Goal: Information Seeking & Learning: Learn about a topic

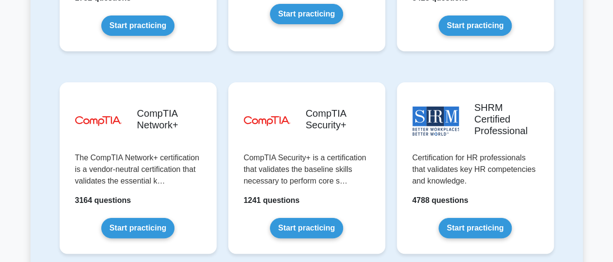
scroll to position [1884, 0]
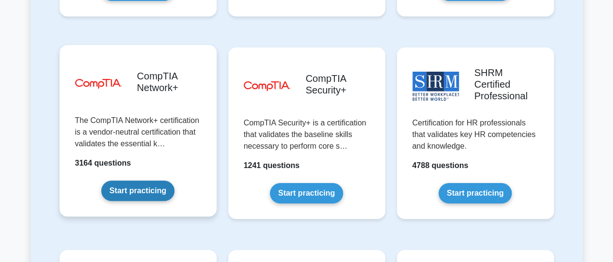
click at [165, 181] on link "Start practicing" at bounding box center [137, 191] width 73 height 20
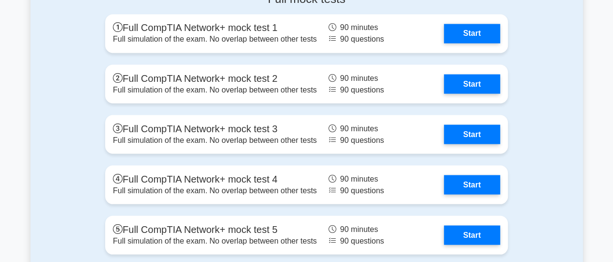
scroll to position [2721, 0]
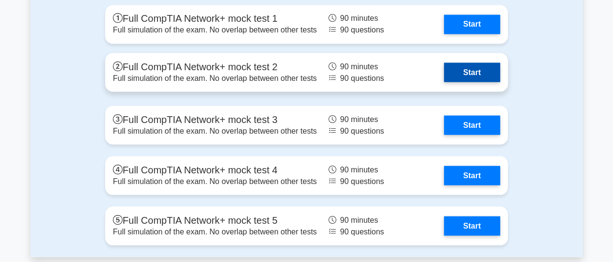
click at [479, 74] on link "Start" at bounding box center [472, 72] width 56 height 19
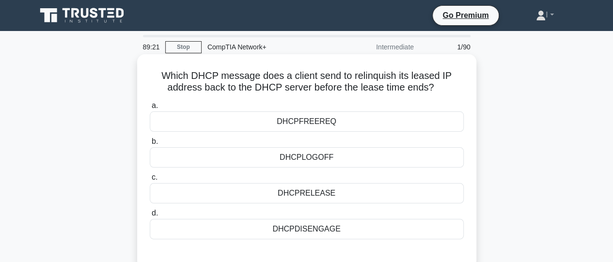
click at [318, 196] on div "DHCPRELEASE" at bounding box center [307, 193] width 314 height 20
click at [150, 181] on input "c. DHCPRELEASE" at bounding box center [150, 177] width 0 height 6
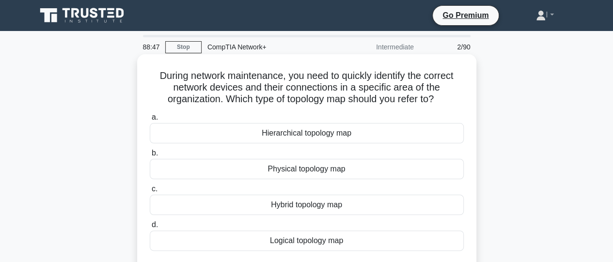
click at [302, 171] on div "Physical topology map" at bounding box center [307, 169] width 314 height 20
click at [150, 157] on input "b. Physical topology map" at bounding box center [150, 153] width 0 height 6
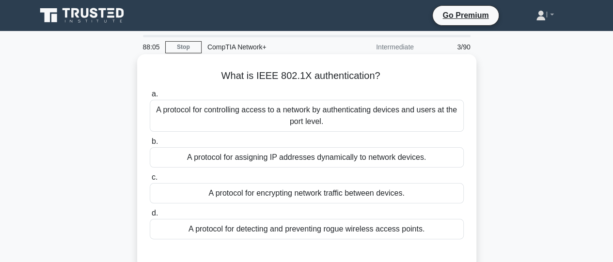
click at [282, 120] on div "A protocol for controlling access to a network by authenticating devices and us…" at bounding box center [307, 116] width 314 height 32
click at [150, 97] on input "a. A protocol for controlling access to a network by authenticating devices and…" at bounding box center [150, 94] width 0 height 6
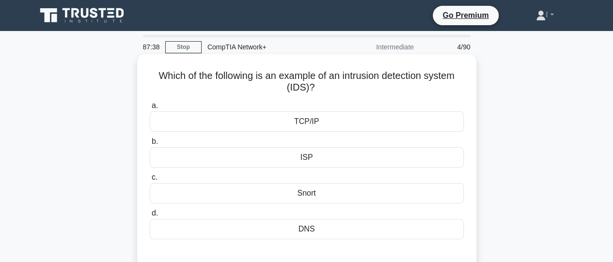
click at [313, 197] on div "Snort" at bounding box center [307, 193] width 314 height 20
click at [150, 181] on input "c. Snort" at bounding box center [150, 177] width 0 height 6
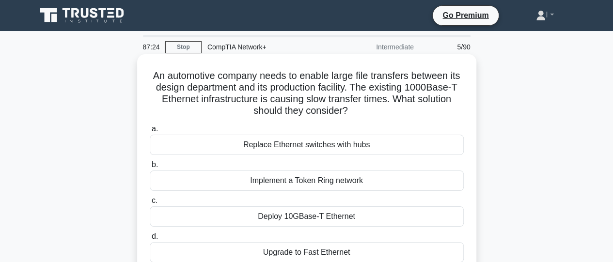
click at [314, 217] on div "Deploy 10GBase-T Ethernet" at bounding box center [307, 216] width 314 height 20
click at [150, 204] on input "c. Deploy 10GBase-T Ethernet" at bounding box center [150, 201] width 0 height 6
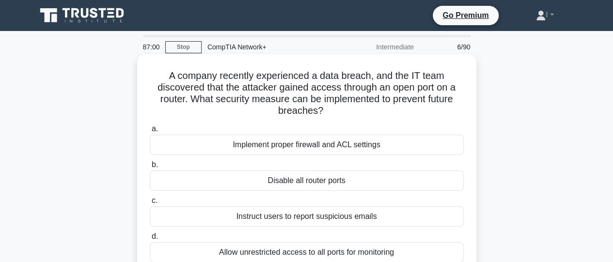
click at [273, 145] on div "Implement proper firewall and ACL settings" at bounding box center [307, 145] width 314 height 20
click at [150, 132] on input "a. Implement proper firewall and ACL settings" at bounding box center [150, 129] width 0 height 6
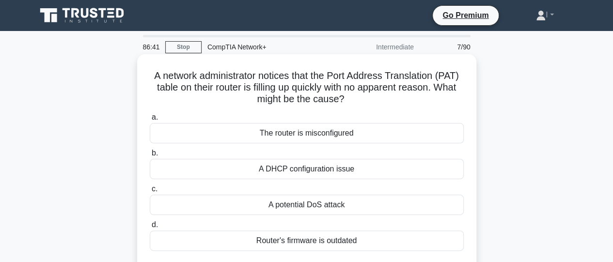
click at [306, 206] on div "A potential DoS attack" at bounding box center [307, 205] width 314 height 20
click at [150, 192] on input "c. A potential DoS attack" at bounding box center [150, 189] width 0 height 6
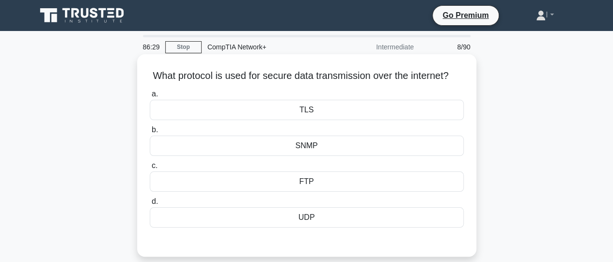
click at [274, 120] on div "TLS" at bounding box center [307, 110] width 314 height 20
click at [150, 97] on input "a. TLS" at bounding box center [150, 94] width 0 height 6
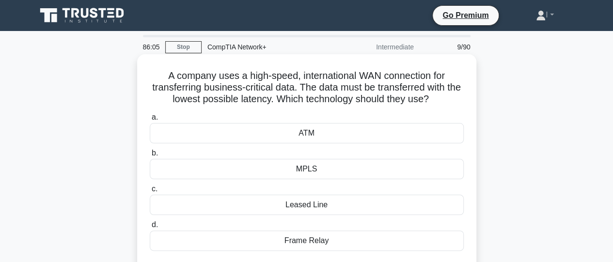
click at [299, 173] on div "MPLS" at bounding box center [307, 169] width 314 height 20
click at [150, 157] on input "b. MPLS" at bounding box center [150, 153] width 0 height 6
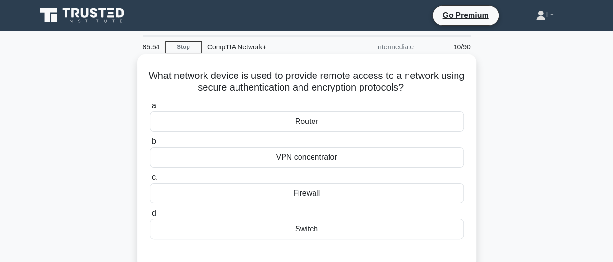
click at [292, 158] on div "VPN concentrator" at bounding box center [307, 157] width 314 height 20
click at [150, 145] on input "b. VPN concentrator" at bounding box center [150, 142] width 0 height 6
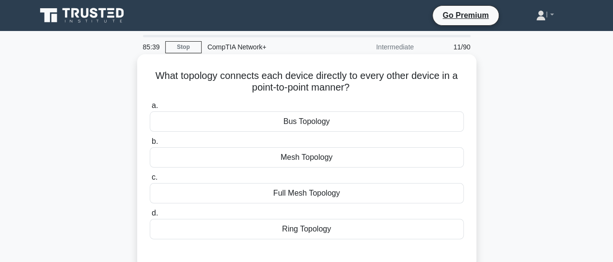
click at [301, 193] on div "Full Mesh Topology" at bounding box center [307, 193] width 314 height 20
click at [150, 181] on input "c. Full Mesh Topology" at bounding box center [150, 177] width 0 height 6
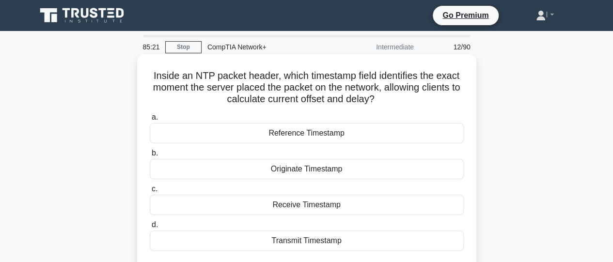
click at [306, 209] on div "Receive Timestamp" at bounding box center [307, 205] width 314 height 20
click at [150, 192] on input "c. Receive Timestamp" at bounding box center [150, 189] width 0 height 6
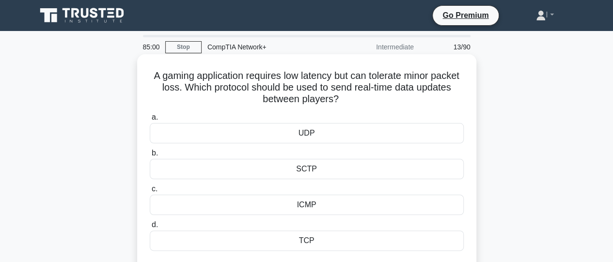
click at [298, 136] on div "UDP" at bounding box center [307, 133] width 314 height 20
click at [150, 121] on input "a. UDP" at bounding box center [150, 117] width 0 height 6
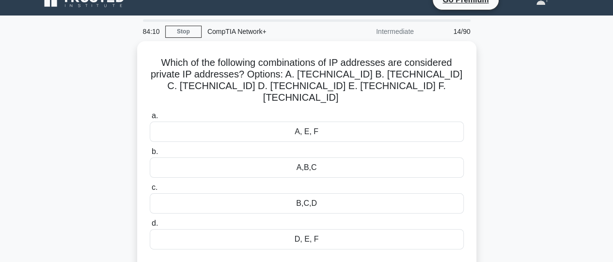
scroll to position [15, 0]
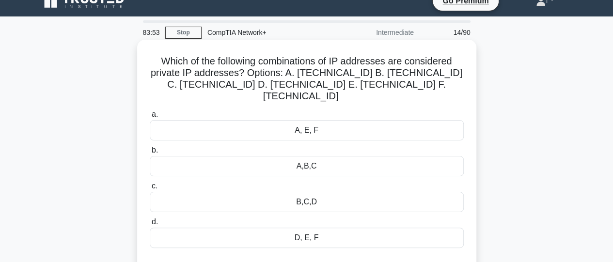
click at [437, 156] on div "A,B,C" at bounding box center [307, 166] width 314 height 20
click at [150, 153] on input "b. A,B,C" at bounding box center [150, 150] width 0 height 6
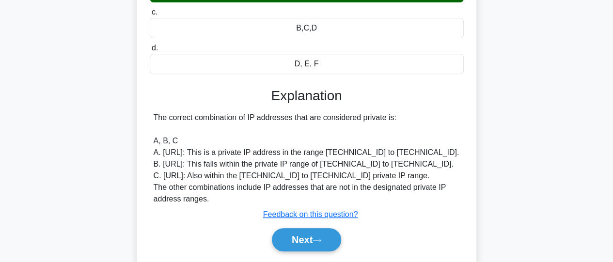
scroll to position [191, 0]
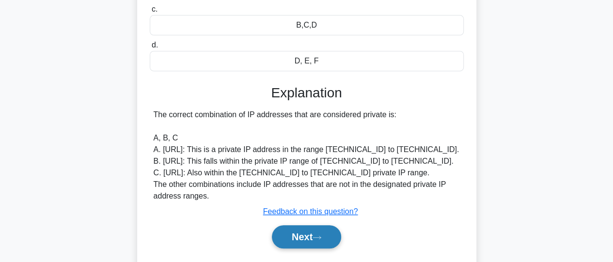
click at [313, 225] on button "Next" at bounding box center [306, 236] width 69 height 23
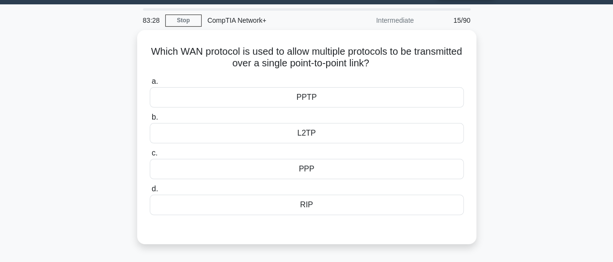
scroll to position [17, 0]
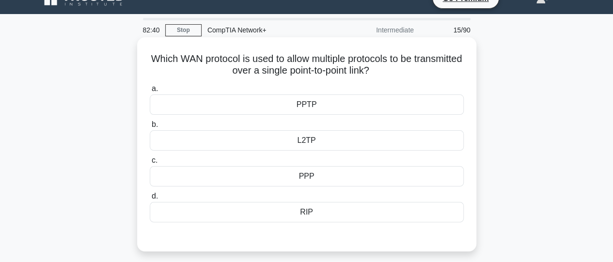
click at [314, 180] on div "PPP" at bounding box center [307, 176] width 314 height 20
click at [150, 164] on input "c. PPP" at bounding box center [150, 161] width 0 height 6
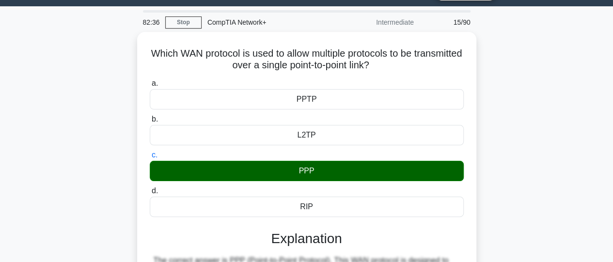
scroll to position [23, 0]
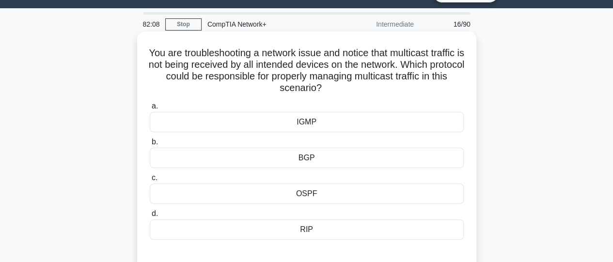
click at [310, 162] on div "BGP" at bounding box center [307, 158] width 314 height 20
click at [150, 145] on input "b. BGP" at bounding box center [150, 142] width 0 height 6
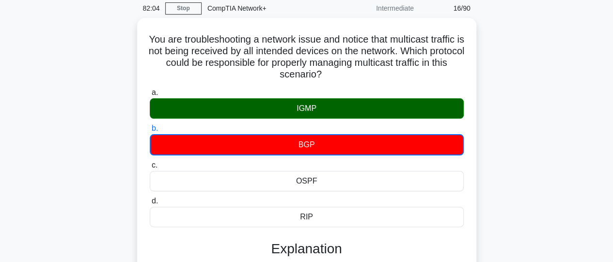
scroll to position [29, 0]
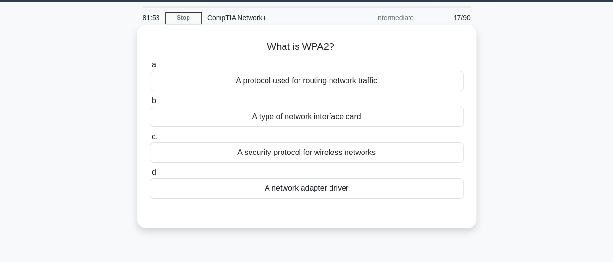
click at [359, 158] on div "A security protocol for wireless networks" at bounding box center [307, 152] width 314 height 20
click at [150, 140] on input "c. A security protocol for wireless networks" at bounding box center [150, 137] width 0 height 6
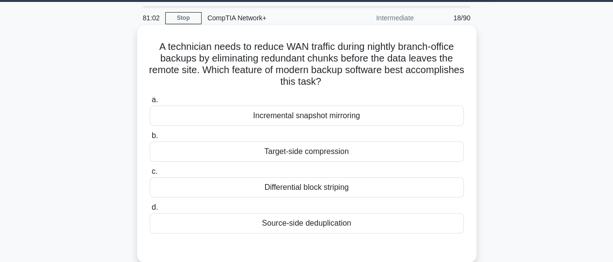
click at [326, 117] on div "Incremental snapshot mirroring" at bounding box center [307, 116] width 314 height 20
click at [150, 103] on input "a. Incremental snapshot mirroring" at bounding box center [150, 100] width 0 height 6
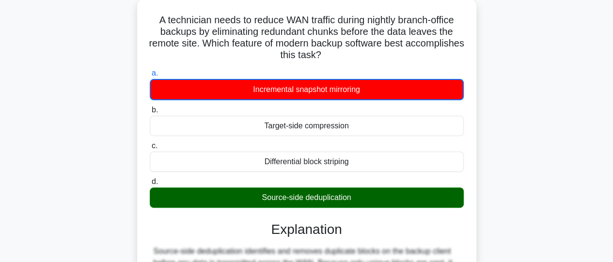
scroll to position [48, 0]
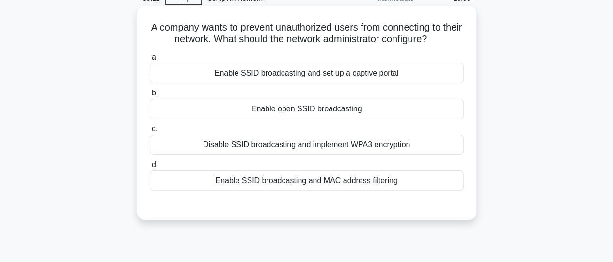
click at [374, 147] on div "Disable SSID broadcasting and implement WPA3 encryption" at bounding box center [307, 145] width 314 height 20
click at [150, 132] on input "c. Disable SSID broadcasting and implement WPA3 encryption" at bounding box center [150, 129] width 0 height 6
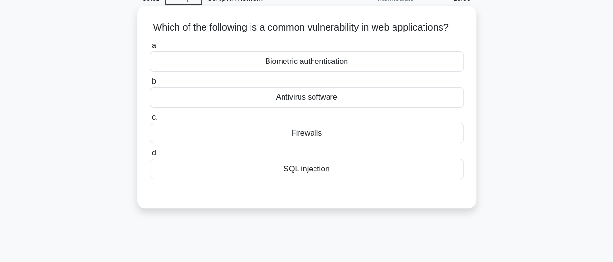
drag, startPoint x: 374, startPoint y: 147, endPoint x: 438, endPoint y: 101, distance: 78.4
click at [374, 143] on div "Firewalls" at bounding box center [307, 133] width 314 height 20
click at [150, 121] on input "c. Firewalls" at bounding box center [150, 117] width 0 height 6
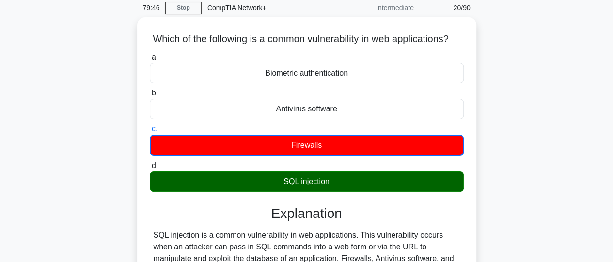
scroll to position [37, 0]
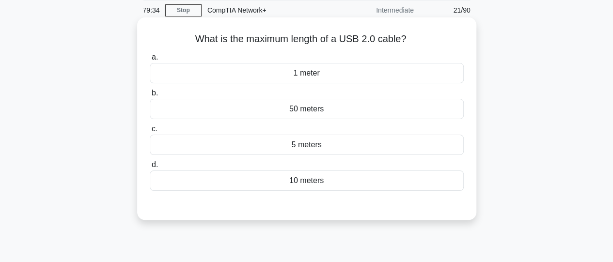
click at [303, 71] on div "1 meter" at bounding box center [307, 73] width 314 height 20
click at [150, 61] on input "a. 1 meter" at bounding box center [150, 57] width 0 height 6
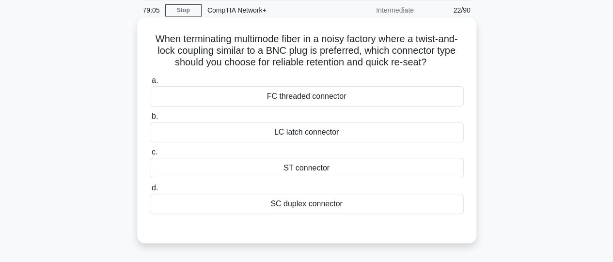
click at [296, 175] on div "ST connector" at bounding box center [307, 168] width 314 height 20
click at [150, 156] on input "c. ST connector" at bounding box center [150, 152] width 0 height 6
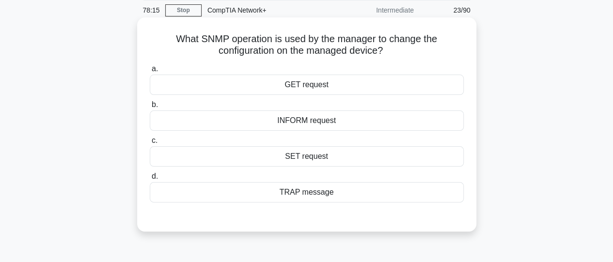
click at [298, 202] on div "a. GET request b. INFORM request c. d." at bounding box center [307, 132] width 326 height 143
click at [289, 194] on div "TRAP message" at bounding box center [307, 192] width 314 height 20
click at [150, 180] on input "d. TRAP message" at bounding box center [150, 177] width 0 height 6
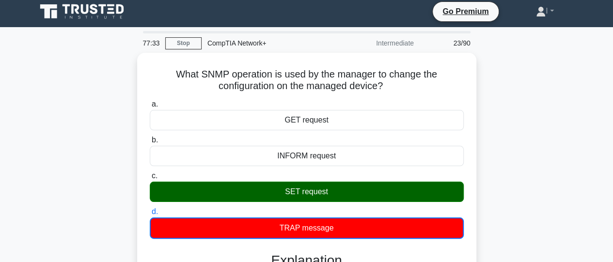
scroll to position [0, 0]
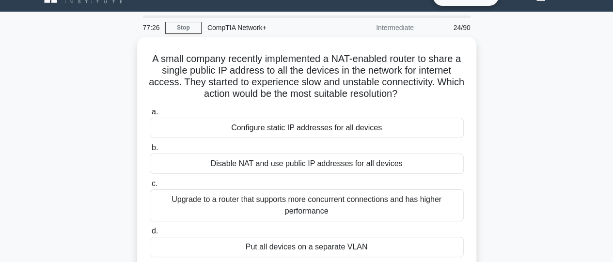
scroll to position [39, 0]
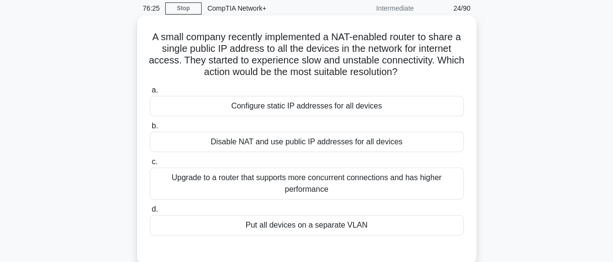
click at [340, 193] on div "Upgrade to a router that supports more concurrent connections and has higher pe…" at bounding box center [307, 184] width 314 height 32
click at [150, 165] on input "c. Upgrade to a router that supports more concurrent connections and has higher…" at bounding box center [150, 162] width 0 height 6
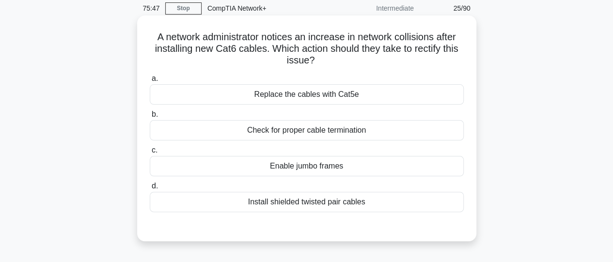
click at [336, 204] on div "Install shielded twisted pair cables" at bounding box center [307, 202] width 314 height 20
click at [150, 190] on input "d. Install shielded twisted pair cables" at bounding box center [150, 186] width 0 height 6
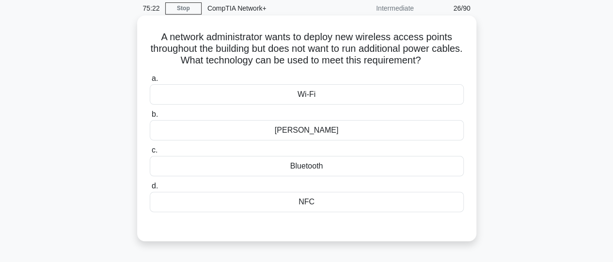
click at [297, 137] on div "PoE" at bounding box center [307, 130] width 314 height 20
click at [150, 118] on input "b. PoE" at bounding box center [150, 114] width 0 height 6
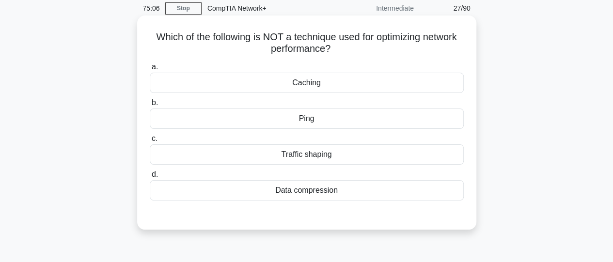
click at [291, 122] on div "Ping" at bounding box center [307, 119] width 314 height 20
click at [150, 106] on input "b. Ping" at bounding box center [150, 103] width 0 height 6
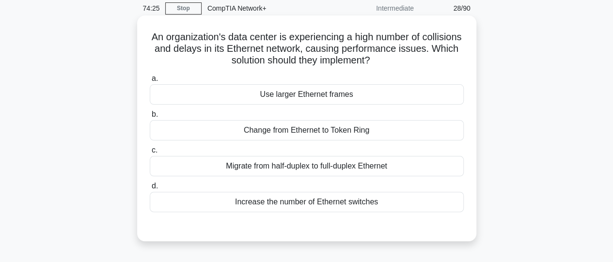
click at [291, 168] on div "Migrate from half-duplex to full-duplex Ethernet" at bounding box center [307, 166] width 314 height 20
click at [150, 154] on input "c. Migrate from half-duplex to full-duplex Ethernet" at bounding box center [150, 150] width 0 height 6
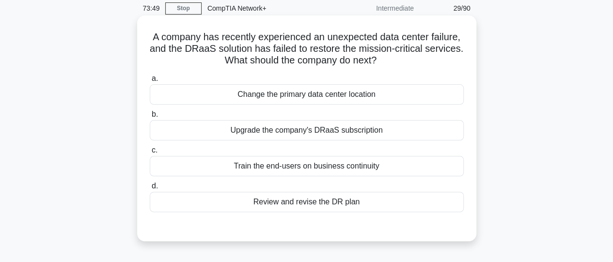
click at [285, 203] on div "Review and revise the DR plan" at bounding box center [307, 202] width 314 height 20
click at [150, 190] on input "d. Review and revise the DR plan" at bounding box center [150, 186] width 0 height 6
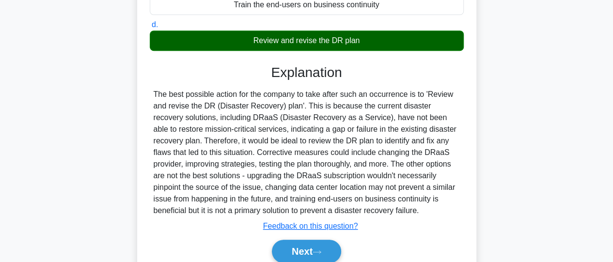
scroll to position [204, 0]
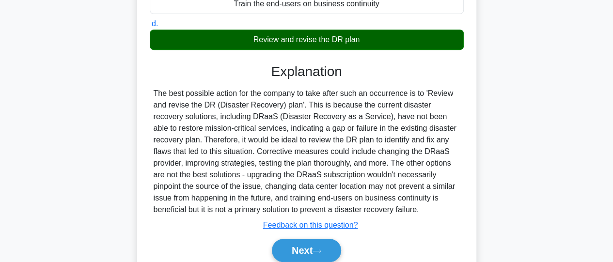
click at [608, 176] on main "73:39 Stop CompTIA Network+ Intermediate 29/90 A company has recently experienc…" at bounding box center [306, 73] width 613 height 492
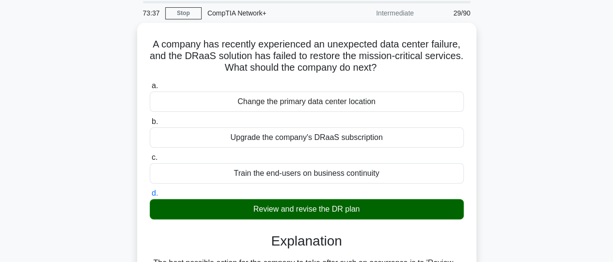
scroll to position [32, 0]
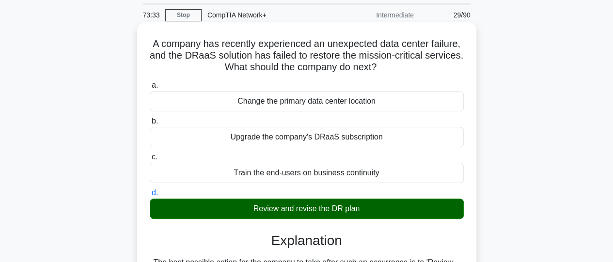
click at [450, 205] on div "Review and revise the DR plan" at bounding box center [307, 209] width 314 height 20
click at [150, 196] on input "d. Review and revise the DR plan" at bounding box center [150, 193] width 0 height 6
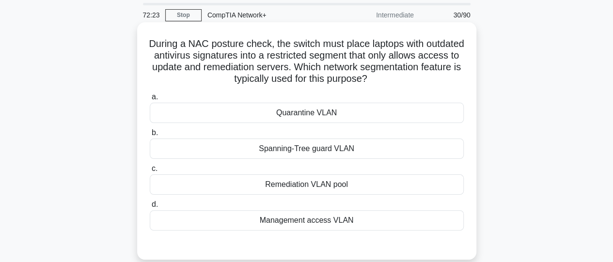
click at [326, 123] on div "Quarantine VLAN" at bounding box center [307, 113] width 314 height 20
click at [150, 100] on input "a. Quarantine VLAN" at bounding box center [150, 97] width 0 height 6
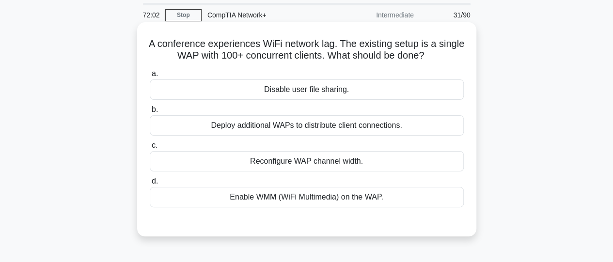
click at [311, 201] on div "Enable WMM (WiFi Multimedia) on the WAP." at bounding box center [307, 197] width 314 height 20
click at [150, 185] on input "d. Enable WMM (WiFi Multimedia) on the WAP." at bounding box center [150, 181] width 0 height 6
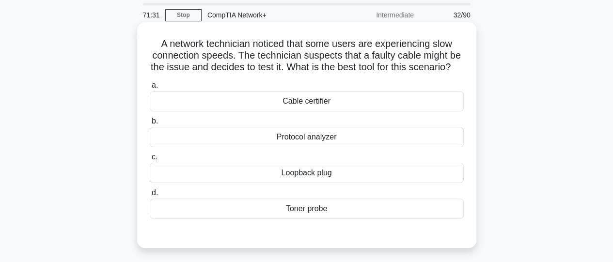
click at [284, 183] on div "Loopback plug" at bounding box center [307, 173] width 314 height 20
click at [150, 160] on input "c. Loopback plug" at bounding box center [150, 157] width 0 height 6
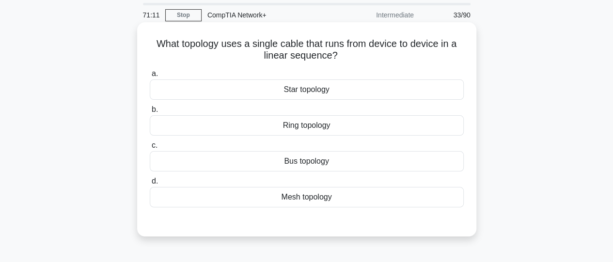
click at [295, 169] on div "Bus topology" at bounding box center [307, 161] width 314 height 20
click at [150, 149] on input "c. Bus topology" at bounding box center [150, 145] width 0 height 6
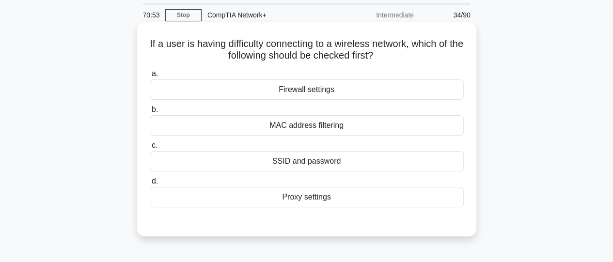
click at [285, 165] on div "SSID and password" at bounding box center [307, 161] width 314 height 20
click at [150, 149] on input "c. SSID and password" at bounding box center [150, 145] width 0 height 6
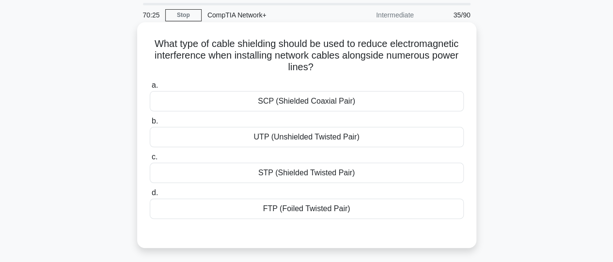
click at [306, 174] on div "STP (Shielded Twisted Pair)" at bounding box center [307, 173] width 314 height 20
click at [150, 160] on input "c. STP (Shielded Twisted Pair)" at bounding box center [150, 157] width 0 height 6
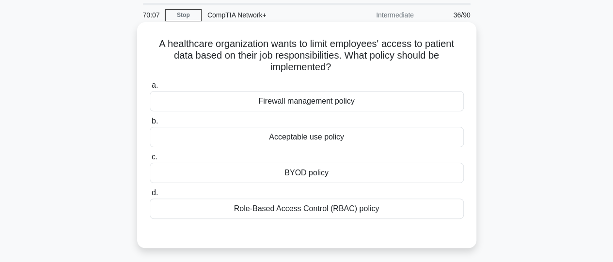
click at [317, 208] on div "Role-Based Access Control (RBAC) policy" at bounding box center [307, 209] width 314 height 20
click at [150, 196] on input "d. Role-Based Access Control (RBAC) policy" at bounding box center [150, 193] width 0 height 6
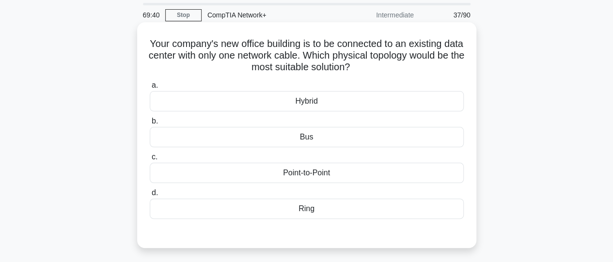
click at [276, 171] on div "Point-to-Point" at bounding box center [307, 173] width 314 height 20
click at [150, 160] on input "c. Point-to-Point" at bounding box center [150, 157] width 0 height 6
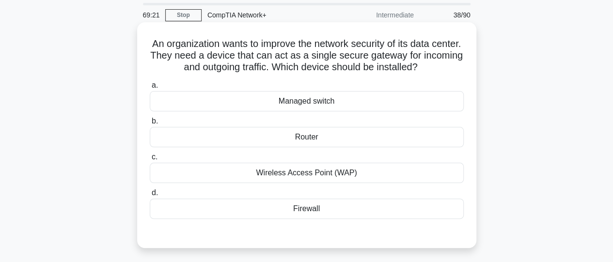
click at [300, 209] on div "Firewall" at bounding box center [307, 209] width 314 height 20
click at [150, 196] on input "d. Firewall" at bounding box center [150, 193] width 0 height 6
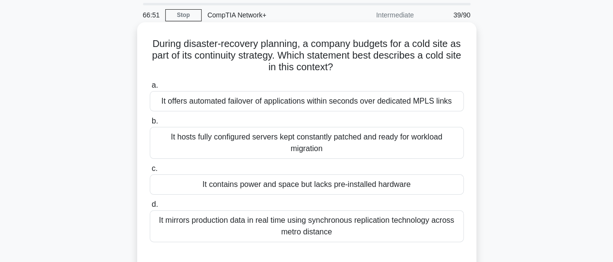
click at [308, 191] on div "It contains power and space but lacks pre-installed hardware" at bounding box center [307, 184] width 314 height 20
click at [150, 172] on input "c. It contains power and space but lacks pre-installed hardware" at bounding box center [150, 169] width 0 height 6
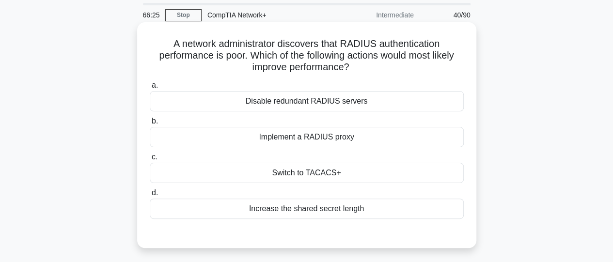
click at [305, 177] on div "Switch to TACACS+" at bounding box center [307, 173] width 314 height 20
click at [150, 160] on input "c. Switch to TACACS+" at bounding box center [150, 157] width 0 height 6
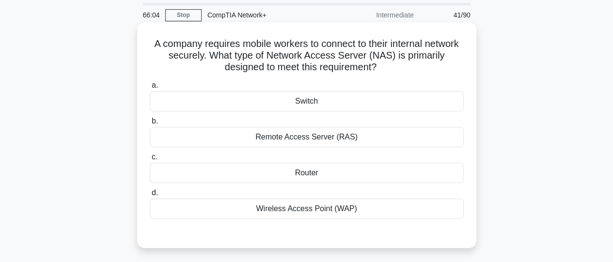
click at [303, 142] on div "Remote Access Server (RAS)" at bounding box center [307, 137] width 314 height 20
click at [150, 125] on input "b. Remote Access Server (RAS)" at bounding box center [150, 121] width 0 height 6
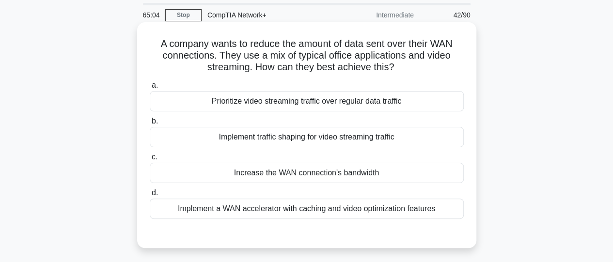
click at [290, 103] on div "Prioritize video streaming traffic over regular data traffic" at bounding box center [307, 101] width 314 height 20
click at [150, 89] on input "a. Prioritize video streaming traffic over regular data traffic" at bounding box center [150, 85] width 0 height 6
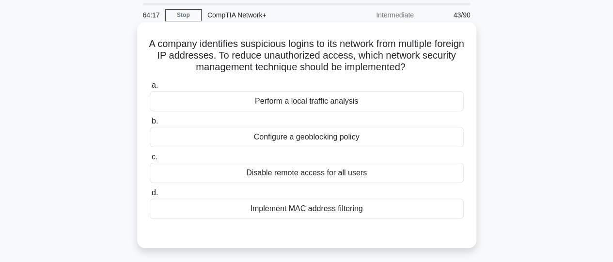
click at [336, 210] on div "Implement MAC address filtering" at bounding box center [307, 209] width 314 height 20
click at [150, 196] on input "d. Implement MAC address filtering" at bounding box center [150, 193] width 0 height 6
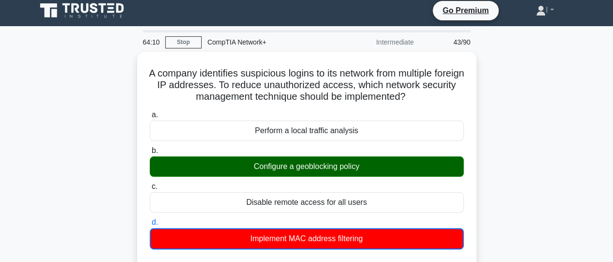
scroll to position [0, 0]
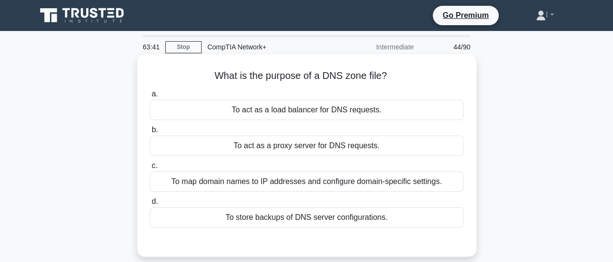
click at [418, 185] on div "To map domain names to IP addresses and configure domain-specific settings." at bounding box center [307, 182] width 314 height 20
click at [150, 169] on input "c. To map domain names to IP addresses and configure domain-specific settings." at bounding box center [150, 166] width 0 height 6
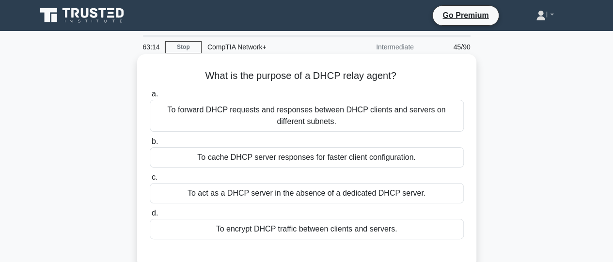
click at [340, 126] on div "To forward DHCP requests and responses between DHCP clients and servers on diff…" at bounding box center [307, 116] width 314 height 32
click at [150, 97] on input "a. To forward DHCP requests and responses between DHCP clients and servers on d…" at bounding box center [150, 94] width 0 height 6
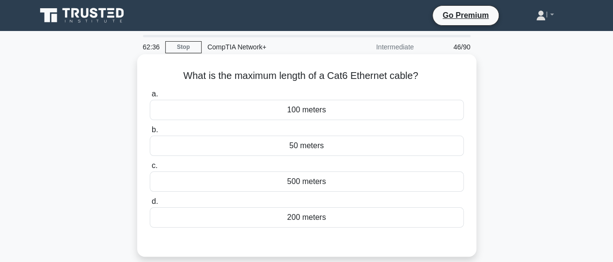
click at [319, 149] on div "50 meters" at bounding box center [307, 146] width 314 height 20
click at [150, 133] on input "b. 50 meters" at bounding box center [150, 130] width 0 height 6
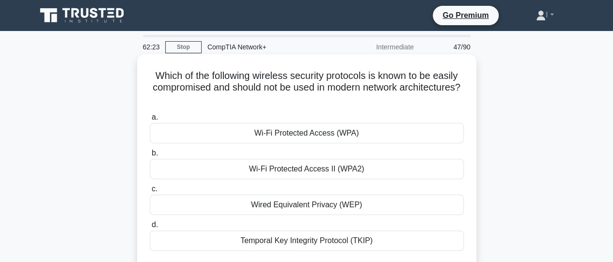
click at [316, 134] on div "Wi-Fi Protected Access (WPA)" at bounding box center [307, 133] width 314 height 20
click at [150, 121] on input "a. Wi-Fi Protected Access (WPA)" at bounding box center [150, 117] width 0 height 6
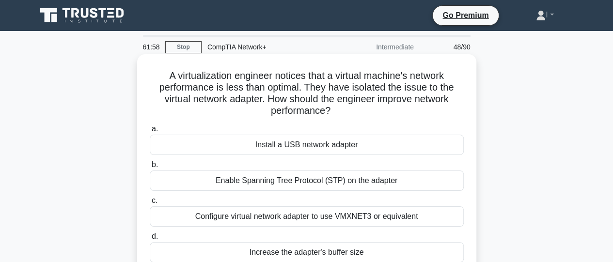
click at [332, 222] on div "Configure virtual network adapter to use VMXNET3 or equivalent" at bounding box center [307, 216] width 314 height 20
click at [150, 204] on input "c. Configure virtual network adapter to use VMXNET3 or equivalent" at bounding box center [150, 201] width 0 height 6
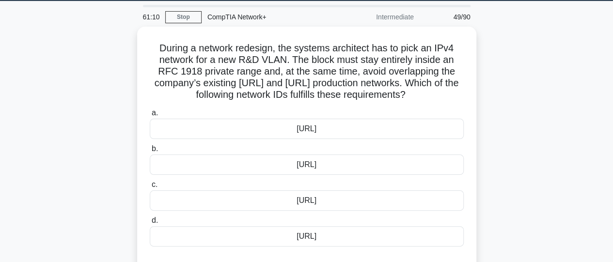
scroll to position [39, 0]
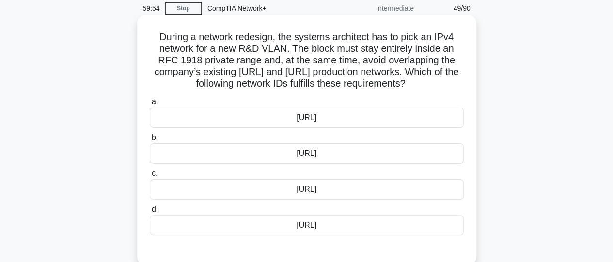
click at [298, 191] on div "198.18.0.0/15" at bounding box center [307, 189] width 314 height 20
click at [150, 177] on input "c. 198.18.0.0/15" at bounding box center [150, 174] width 0 height 6
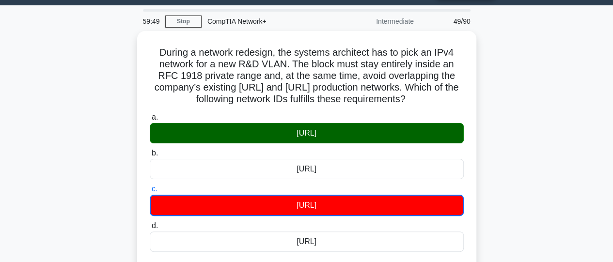
scroll to position [25, 0]
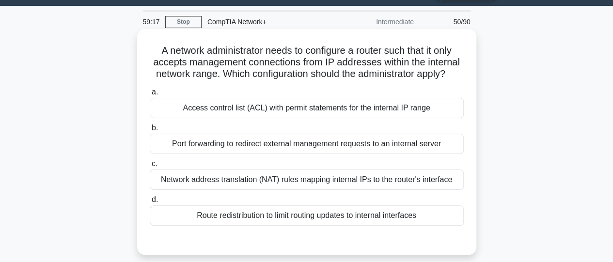
click at [383, 109] on div "Access control list (ACL) with permit statements for the internal IP range" at bounding box center [307, 108] width 314 height 20
click at [150, 95] on input "a. Access control list (ACL) with permit statements for the internal IP range" at bounding box center [150, 92] width 0 height 6
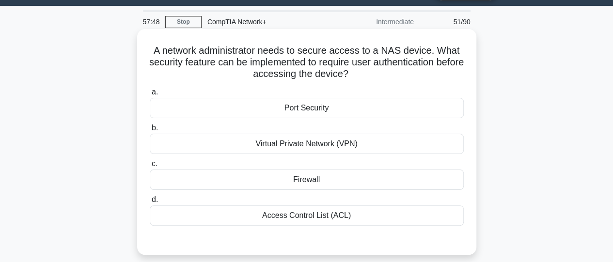
click at [335, 145] on div "Virtual Private Network (VPN)" at bounding box center [307, 144] width 314 height 20
click at [150, 131] on input "b. Virtual Private Network (VPN)" at bounding box center [150, 128] width 0 height 6
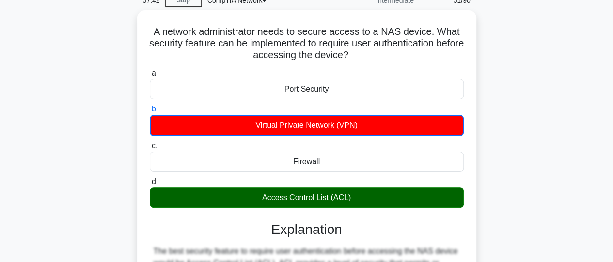
scroll to position [33, 0]
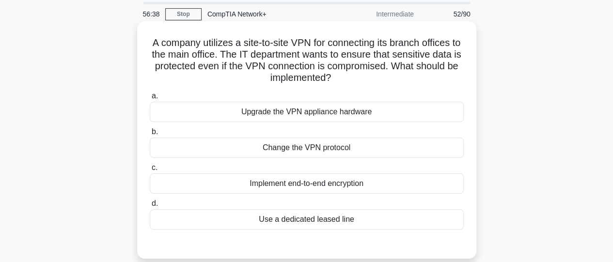
click at [331, 185] on div "Implement end-to-end encryption" at bounding box center [307, 184] width 314 height 20
click at [150, 171] on input "c. Implement end-to-end encryption" at bounding box center [150, 168] width 0 height 6
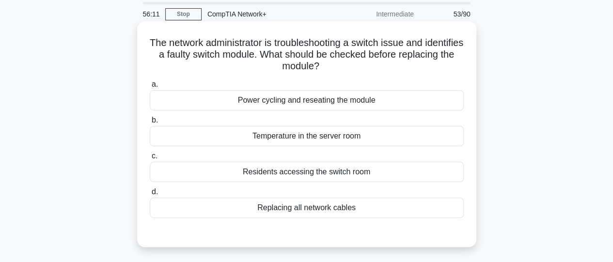
click at [319, 107] on div "Power cycling and reseating the module" at bounding box center [307, 100] width 314 height 20
click at [150, 88] on input "a. Power cycling and reseating the module" at bounding box center [150, 84] width 0 height 6
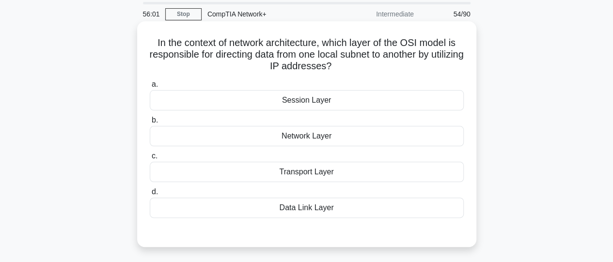
click at [315, 139] on div "Network Layer" at bounding box center [307, 136] width 314 height 20
click at [150, 124] on input "b. Network Layer" at bounding box center [150, 120] width 0 height 6
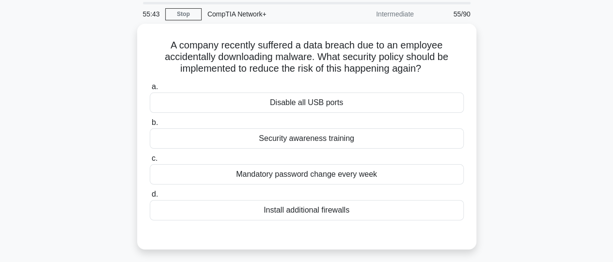
click at [315, 139] on div "Security awareness training" at bounding box center [307, 138] width 314 height 20
click at [150, 126] on input "b. Security awareness training" at bounding box center [150, 123] width 0 height 6
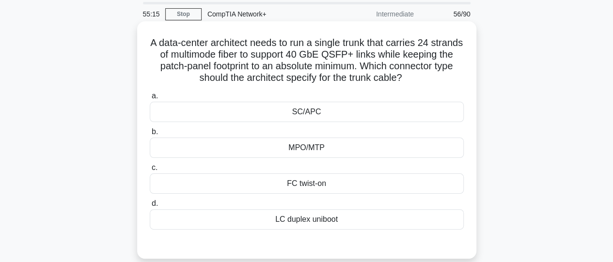
click at [316, 108] on div "SC/APC" at bounding box center [307, 112] width 314 height 20
click at [150, 99] on input "a. SC/APC" at bounding box center [150, 96] width 0 height 6
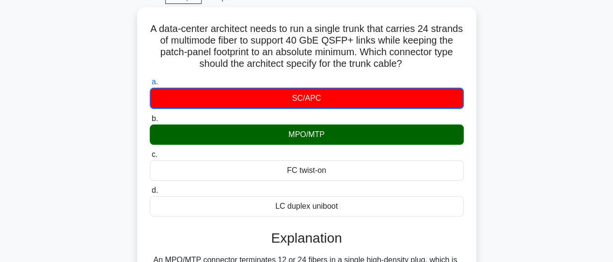
scroll to position [48, 0]
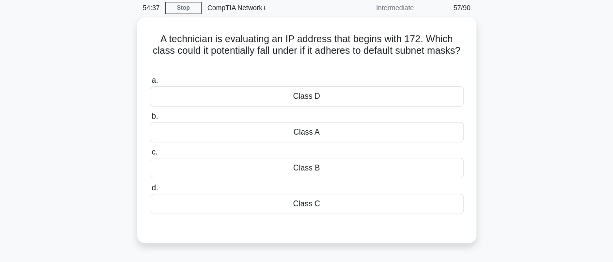
scroll to position [32, 0]
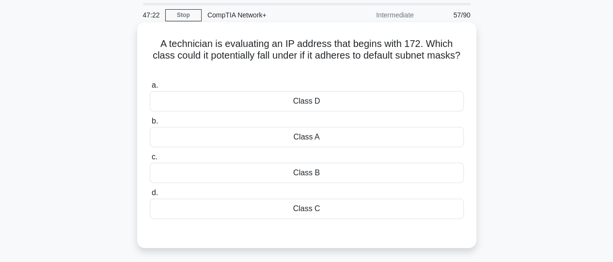
click at [300, 179] on div "Class B" at bounding box center [307, 173] width 314 height 20
click at [150, 160] on input "c. Class B" at bounding box center [150, 157] width 0 height 6
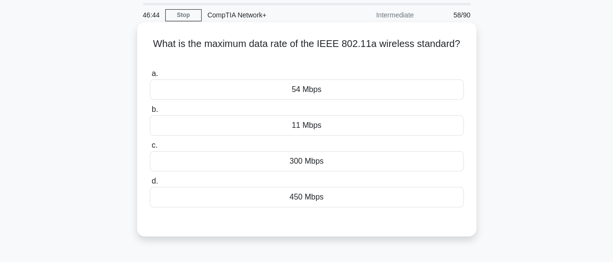
click at [308, 196] on div "450 Mbps" at bounding box center [307, 197] width 314 height 20
click at [150, 185] on input "d. 450 Mbps" at bounding box center [150, 181] width 0 height 6
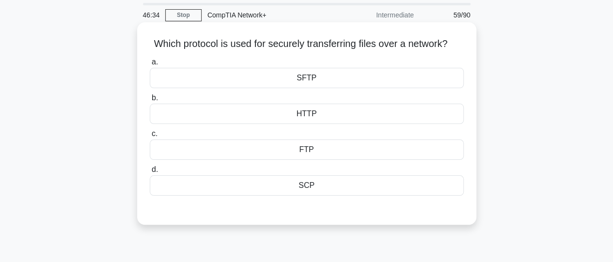
click at [319, 88] on div "SFTP" at bounding box center [307, 78] width 314 height 20
click at [150, 65] on input "a. SFTP" at bounding box center [150, 62] width 0 height 6
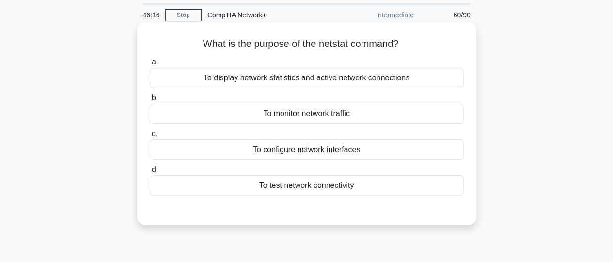
click at [313, 82] on div "To display network statistics and active network connections" at bounding box center [307, 78] width 314 height 20
click at [150, 65] on input "a. To display network statistics and active network connections" at bounding box center [150, 62] width 0 height 6
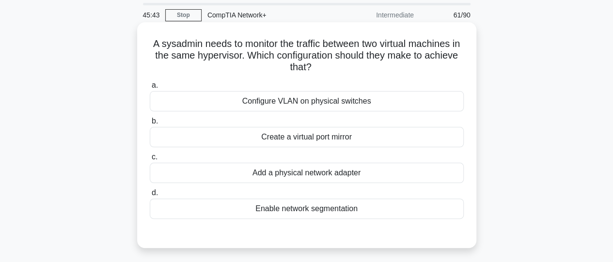
click at [293, 109] on div "Configure VLAN on physical switches" at bounding box center [307, 101] width 314 height 20
click at [150, 89] on input "a. Configure VLAN on physical switches" at bounding box center [150, 85] width 0 height 6
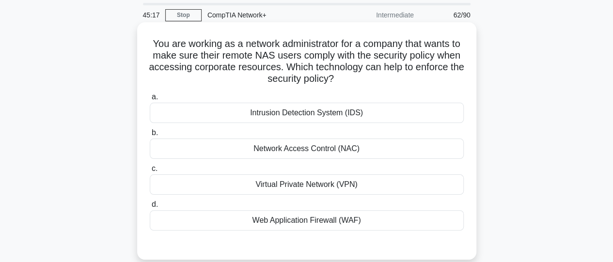
click at [319, 186] on div "Virtual Private Network (VPN)" at bounding box center [307, 184] width 314 height 20
click at [150, 172] on input "c. Virtual Private Network (VPN)" at bounding box center [150, 169] width 0 height 6
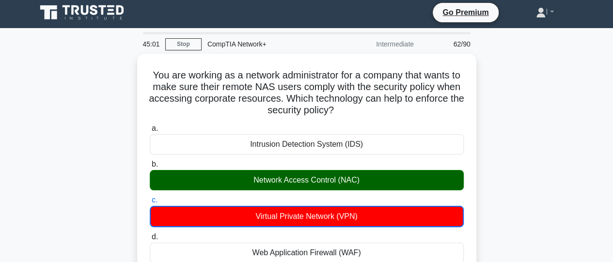
scroll to position [4, 0]
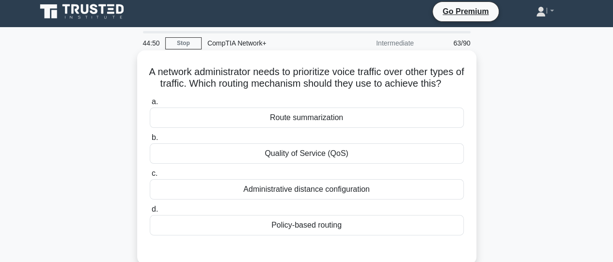
click at [348, 164] on div "Quality of Service (QoS)" at bounding box center [307, 153] width 314 height 20
click at [150, 141] on input "b. Quality of Service (QoS)" at bounding box center [150, 138] width 0 height 6
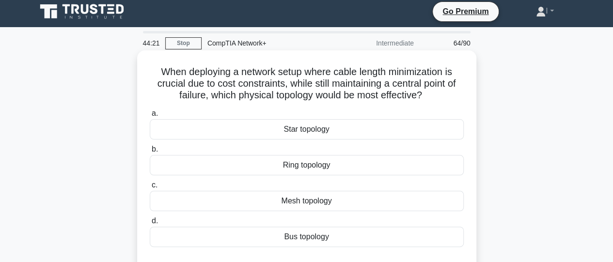
click at [309, 133] on div "Star topology" at bounding box center [307, 129] width 314 height 20
click at [150, 117] on input "a. Star topology" at bounding box center [150, 114] width 0 height 6
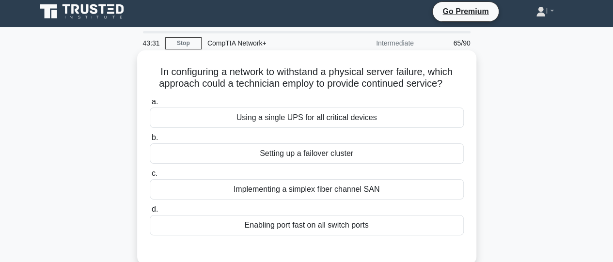
click at [311, 154] on div "Setting up a failover cluster" at bounding box center [307, 153] width 314 height 20
click at [150, 141] on input "b. Setting up a failover cluster" at bounding box center [150, 138] width 0 height 6
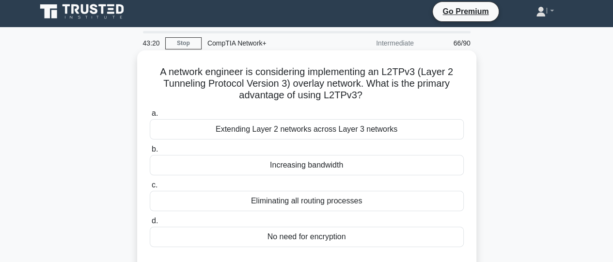
click at [304, 130] on div "Extending Layer 2 networks across Layer 3 networks" at bounding box center [307, 129] width 314 height 20
click at [150, 117] on input "a. Extending Layer 2 networks across Layer 3 networks" at bounding box center [150, 114] width 0 height 6
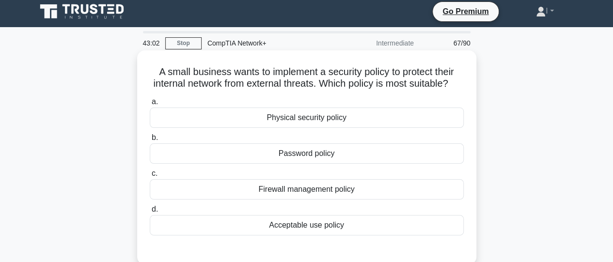
click at [311, 200] on div "Firewall management policy" at bounding box center [307, 189] width 314 height 20
click at [150, 177] on input "c. Firewall management policy" at bounding box center [150, 174] width 0 height 6
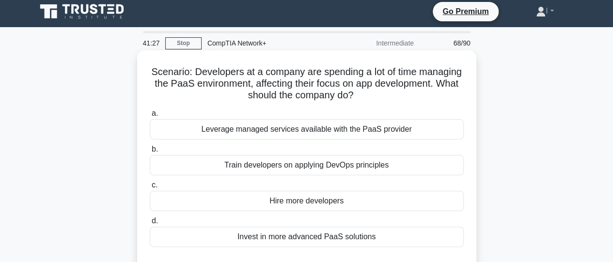
click at [269, 135] on div "Leverage managed services available with the PaaS provider" at bounding box center [307, 129] width 314 height 20
click at [150, 117] on input "a. Leverage managed services available with the PaaS provider" at bounding box center [150, 114] width 0 height 6
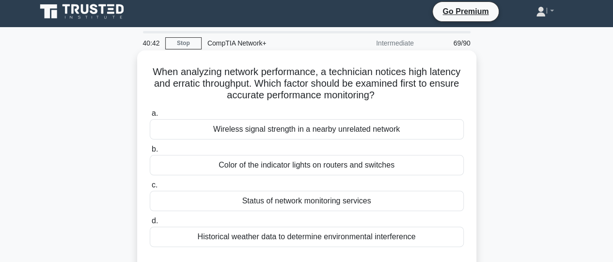
click at [319, 207] on div "Status of network monitoring services" at bounding box center [307, 201] width 314 height 20
click at [150, 189] on input "c. Status of network monitoring services" at bounding box center [150, 185] width 0 height 6
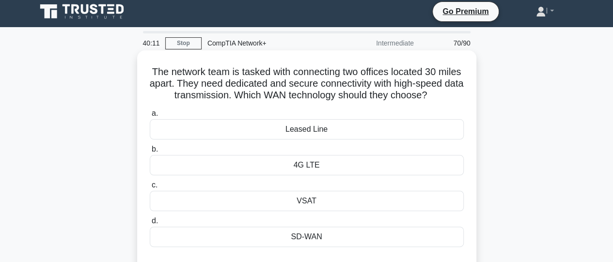
click at [322, 247] on div "SD-WAN" at bounding box center [307, 237] width 314 height 20
click at [150, 224] on input "d. SD-WAN" at bounding box center [150, 221] width 0 height 6
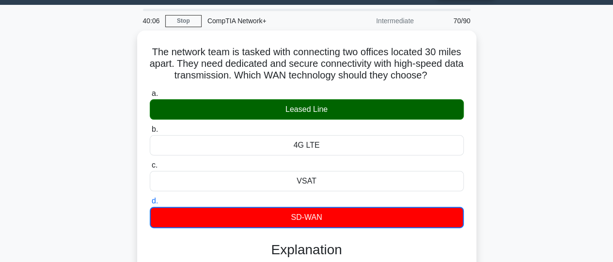
scroll to position [24, 0]
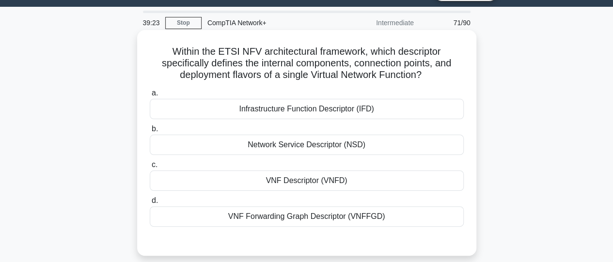
click at [365, 109] on div "Infrastructure Function Descriptor (IFD)" at bounding box center [307, 109] width 314 height 20
click at [150, 96] on input "a. Infrastructure Function Descriptor (IFD)" at bounding box center [150, 93] width 0 height 6
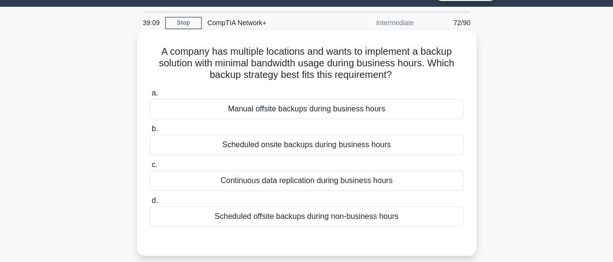
click at [357, 218] on div "Scheduled offsite backups during non-business hours" at bounding box center [307, 216] width 314 height 20
click at [150, 204] on input "d. Scheduled offsite backups during non-business hours" at bounding box center [150, 201] width 0 height 6
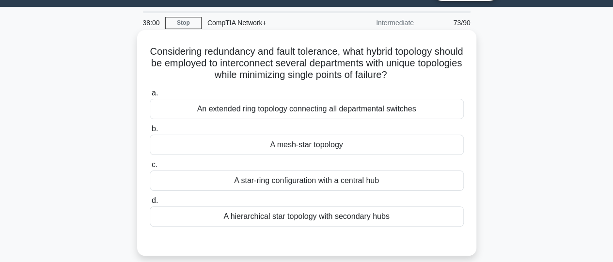
click at [308, 147] on div "A mesh-star topology" at bounding box center [307, 145] width 314 height 20
click at [150, 132] on input "b. A mesh-star topology" at bounding box center [150, 129] width 0 height 6
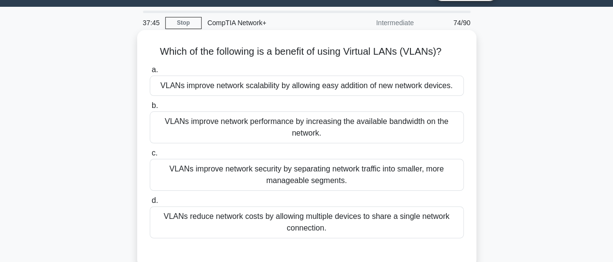
click at [316, 183] on div "VLANs improve network security by separating network traffic into smaller, more…" at bounding box center [307, 175] width 314 height 32
click at [150, 157] on input "c. VLANs improve network security by separating network traffic into smaller, m…" at bounding box center [150, 153] width 0 height 6
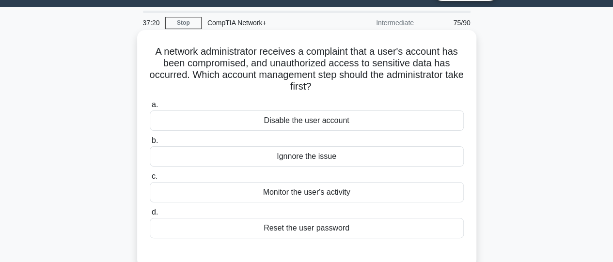
click at [307, 191] on div "Monitor the user's activity" at bounding box center [307, 192] width 314 height 20
click at [150, 180] on input "c. Monitor the user's activity" at bounding box center [150, 177] width 0 height 6
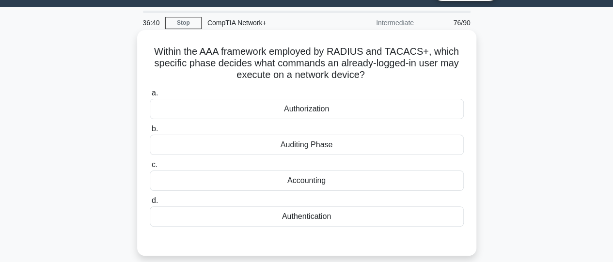
click at [296, 144] on div "Auditing Phase" at bounding box center [307, 145] width 314 height 20
click at [150, 132] on input "b. Auditing Phase" at bounding box center [150, 129] width 0 height 6
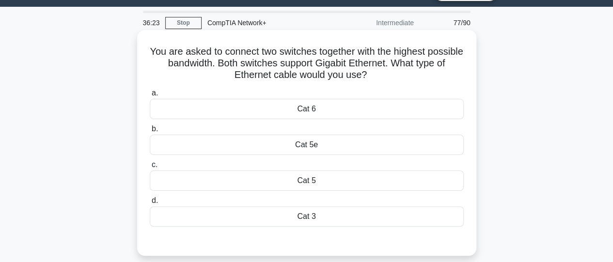
click at [282, 112] on div "Cat 6" at bounding box center [307, 109] width 314 height 20
click at [150, 96] on input "a. Cat 6" at bounding box center [150, 93] width 0 height 6
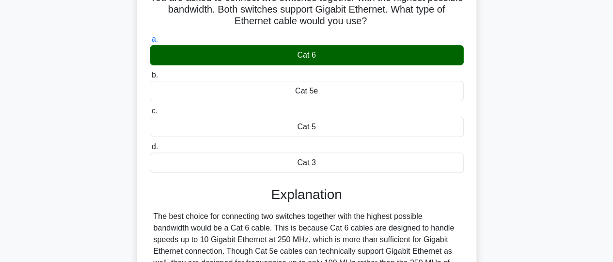
scroll to position [77, 0]
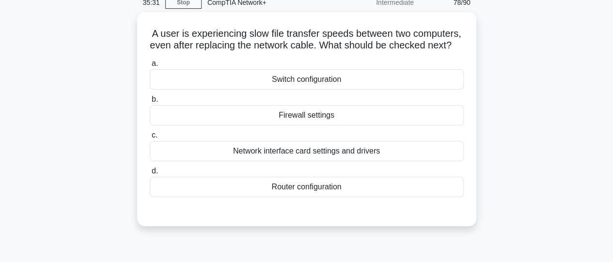
scroll to position [44, 0]
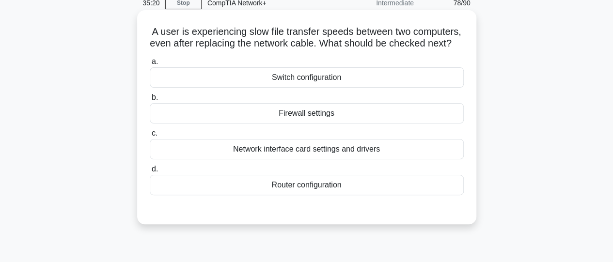
click at [399, 159] on div "Network interface card settings and drivers" at bounding box center [307, 149] width 314 height 20
click at [150, 137] on input "c. Network interface card settings and drivers" at bounding box center [150, 133] width 0 height 6
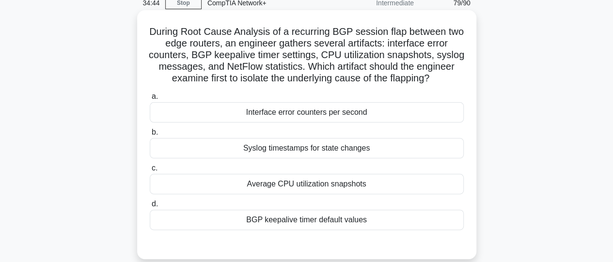
click at [368, 230] on div "BGP keepalive timer default values" at bounding box center [307, 220] width 314 height 20
click at [150, 207] on input "d. BGP keepalive timer default values" at bounding box center [150, 204] width 0 height 6
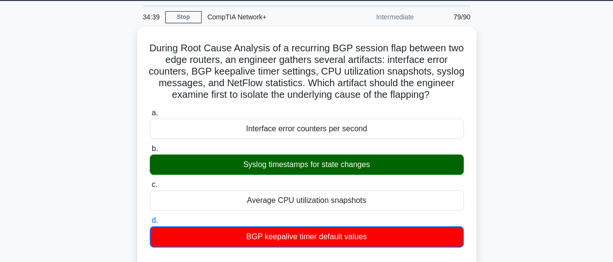
scroll to position [31, 0]
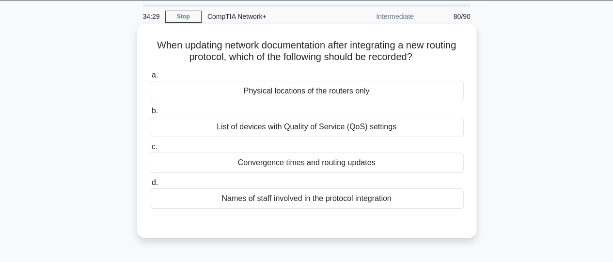
click at [342, 167] on div "Convergence times and routing updates" at bounding box center [307, 163] width 314 height 20
click at [150, 150] on input "c. Convergence times and routing updates" at bounding box center [150, 147] width 0 height 6
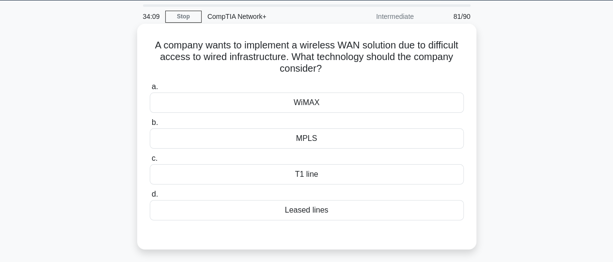
click at [308, 111] on div "WiMAX" at bounding box center [307, 103] width 314 height 20
click at [150, 90] on input "a. WiMAX" at bounding box center [150, 87] width 0 height 6
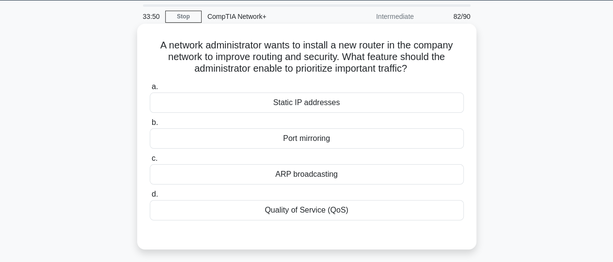
click at [318, 210] on div "Quality of Service (QoS)" at bounding box center [307, 210] width 314 height 20
click at [150, 198] on input "d. Quality of Service (QoS)" at bounding box center [150, 194] width 0 height 6
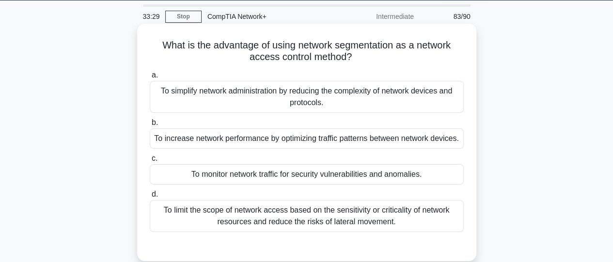
click at [306, 105] on div "To simplify network administration by reducing the complexity of network device…" at bounding box center [307, 97] width 314 height 32
click at [150, 79] on input "a. To simplify network administration by reducing the complexity of network dev…" at bounding box center [150, 75] width 0 height 6
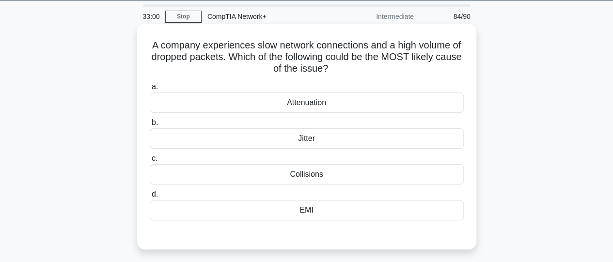
click at [309, 171] on div "Collisions" at bounding box center [307, 174] width 314 height 20
click at [150, 162] on input "c. Collisions" at bounding box center [150, 159] width 0 height 6
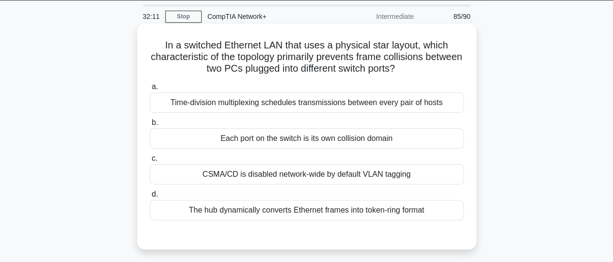
click at [282, 106] on div "Time-division multiplexing schedules transmissions between every pair of hosts" at bounding box center [307, 103] width 314 height 20
click at [150, 90] on input "a. Time-division multiplexing schedules transmissions between every pair of hos…" at bounding box center [150, 87] width 0 height 6
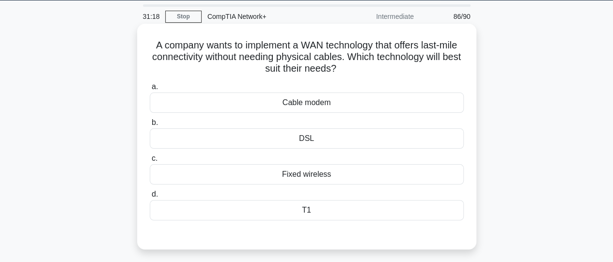
click at [300, 171] on div "Fixed wireless" at bounding box center [307, 174] width 314 height 20
click at [150, 162] on input "c. Fixed wireless" at bounding box center [150, 159] width 0 height 6
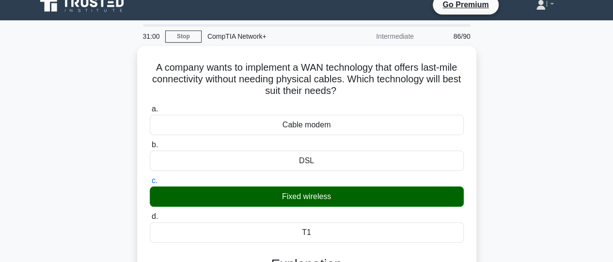
scroll to position [14, 0]
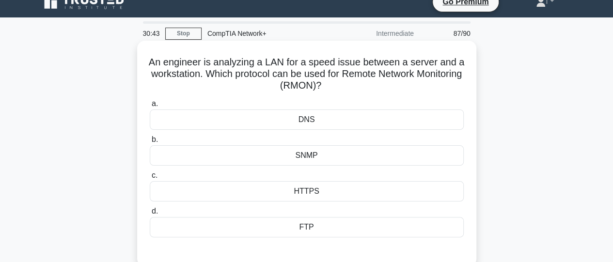
click at [314, 159] on div "SNMP" at bounding box center [307, 155] width 314 height 20
click at [150, 143] on input "b. SNMP" at bounding box center [150, 140] width 0 height 6
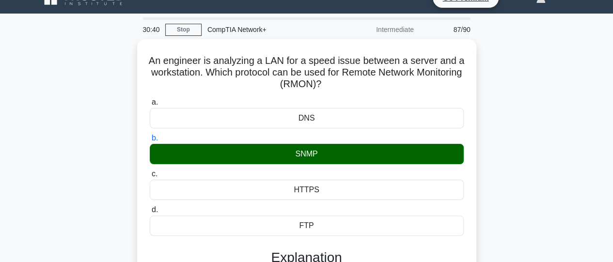
scroll to position [9, 0]
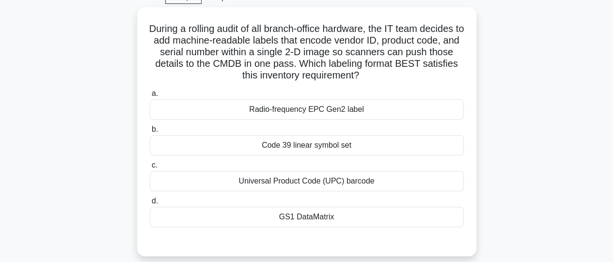
scroll to position [53, 0]
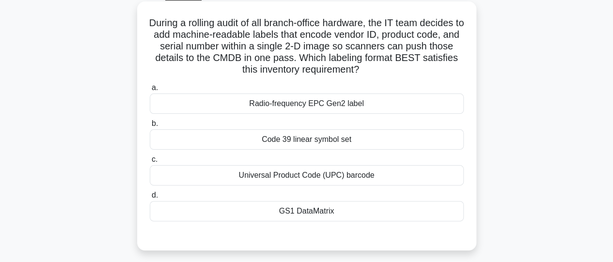
click at [280, 215] on div "GS1 DataMatrix" at bounding box center [307, 211] width 314 height 20
click at [150, 199] on input "d. GS1 DataMatrix" at bounding box center [150, 195] width 0 height 6
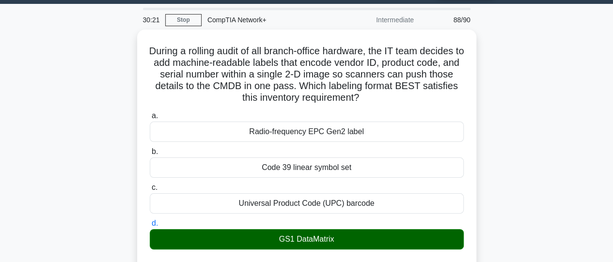
scroll to position [27, 0]
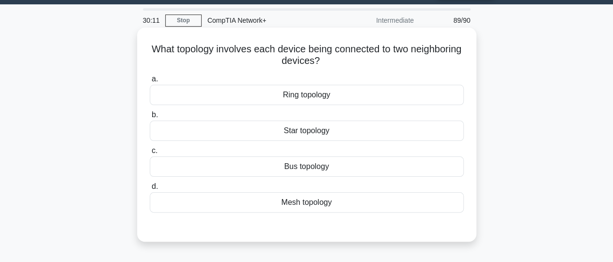
click at [358, 92] on div "Ring topology" at bounding box center [307, 95] width 314 height 20
click at [150, 82] on input "a. Ring topology" at bounding box center [150, 79] width 0 height 6
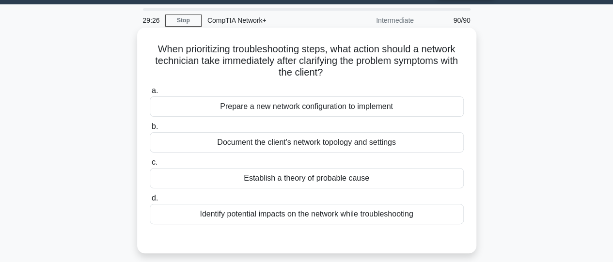
click at [330, 182] on div "Establish a theory of probable cause" at bounding box center [307, 178] width 314 height 20
click at [150, 166] on input "c. Establish a theory of probable cause" at bounding box center [150, 162] width 0 height 6
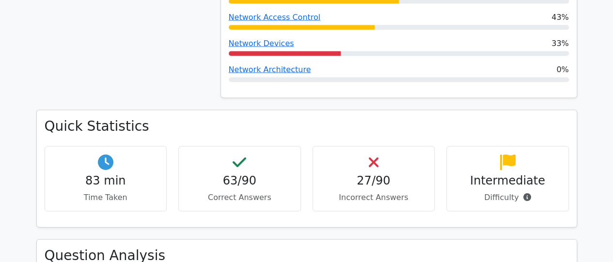
scroll to position [949, 0]
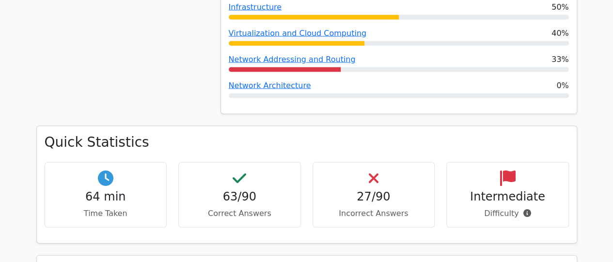
scroll to position [953, 0]
